Goal: Contribute content

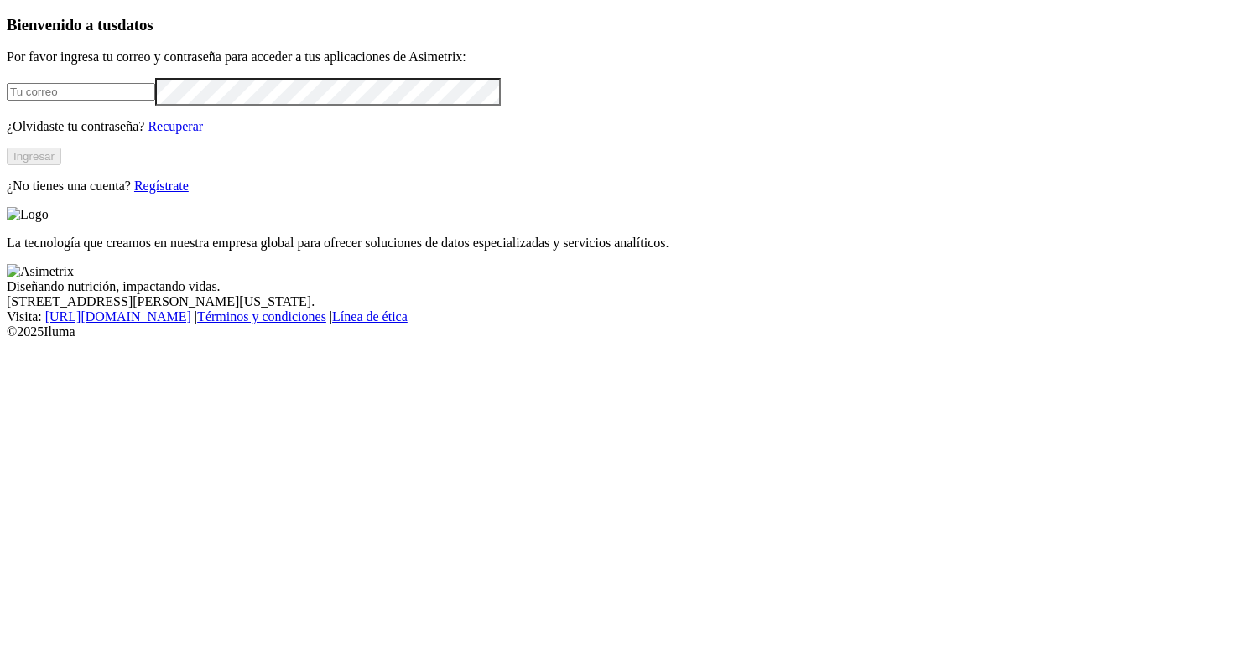
type input "[PERSON_NAME][EMAIL_ADDRESS][PERSON_NAME][DOMAIN_NAME]"
click at [61, 165] on button "Ingresar" at bounding box center [34, 157] width 55 height 18
